Goal: Task Accomplishment & Management: Manage account settings

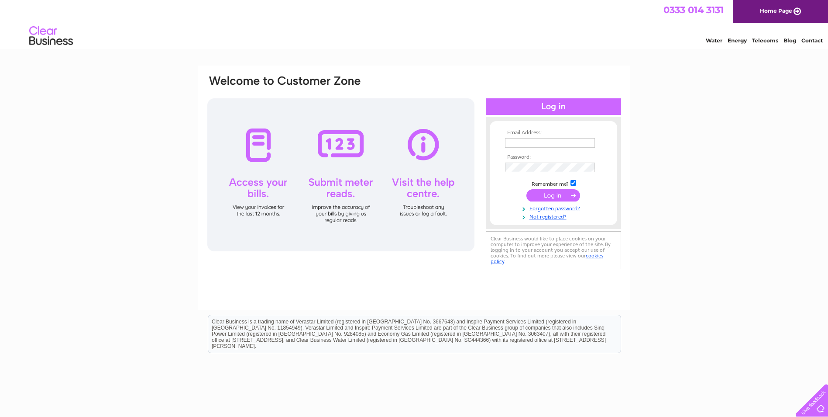
type input "dawn_sim@btinternet.com"
click at [555, 194] on input "submit" at bounding box center [554, 195] width 54 height 12
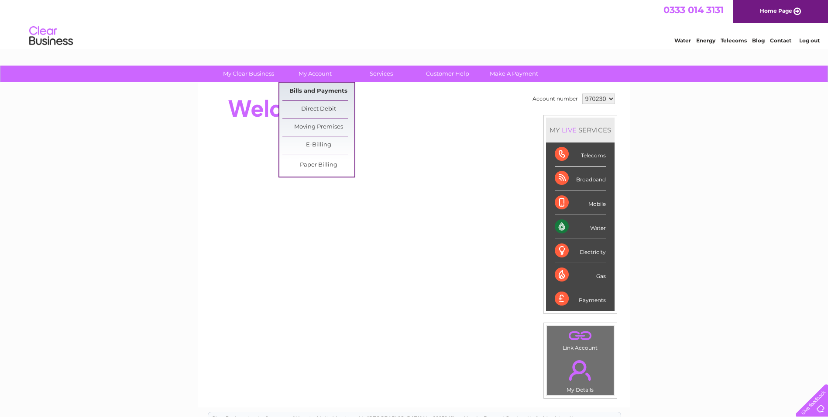
click at [312, 91] on link "Bills and Payments" at bounding box center [319, 91] width 72 height 17
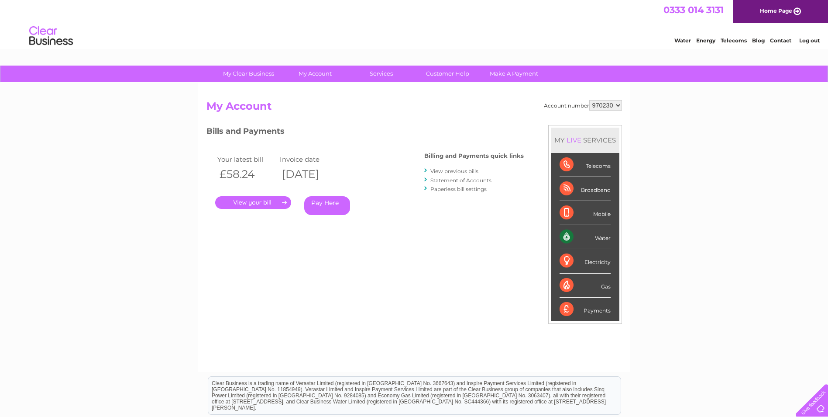
click at [440, 171] on link "View previous bills" at bounding box center [455, 171] width 48 height 7
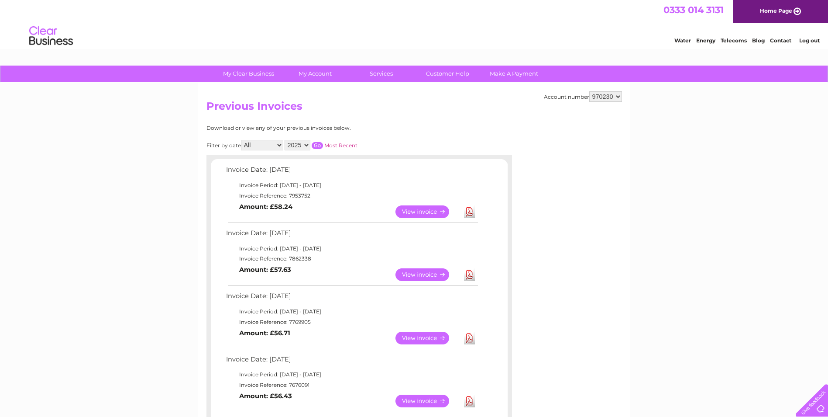
click at [420, 209] on link "View" at bounding box center [428, 211] width 64 height 13
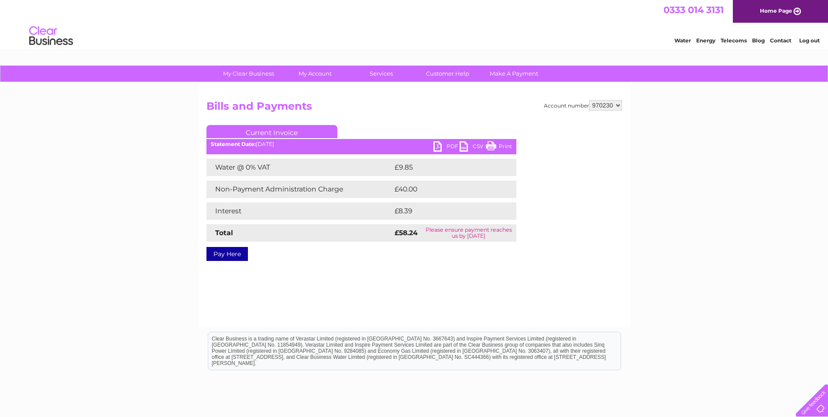
click at [451, 147] on link "PDF" at bounding box center [447, 147] width 26 height 13
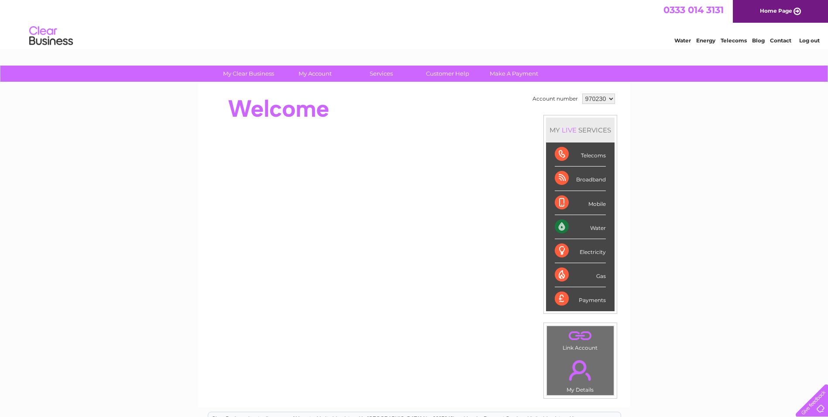
click at [782, 40] on link "Contact" at bounding box center [780, 40] width 21 height 7
